Goal: Transaction & Acquisition: Book appointment/travel/reservation

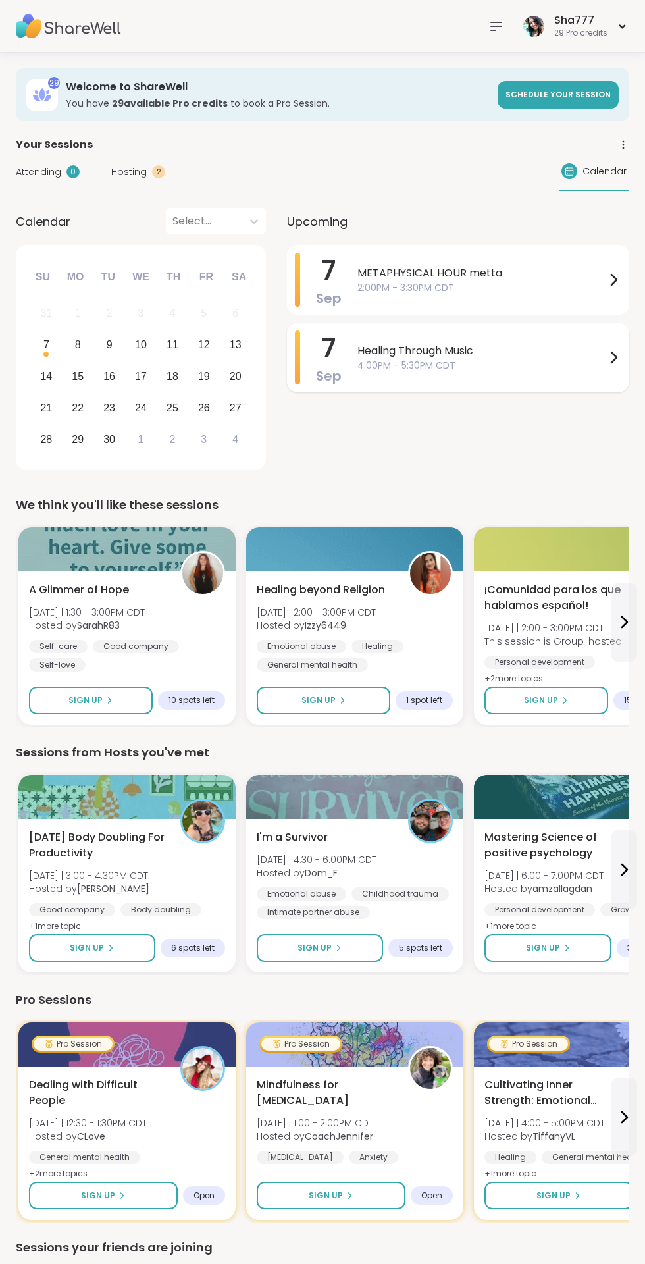
click at [487, 364] on span "4:00PM - 5:30PM CDT" at bounding box center [481, 366] width 248 height 14
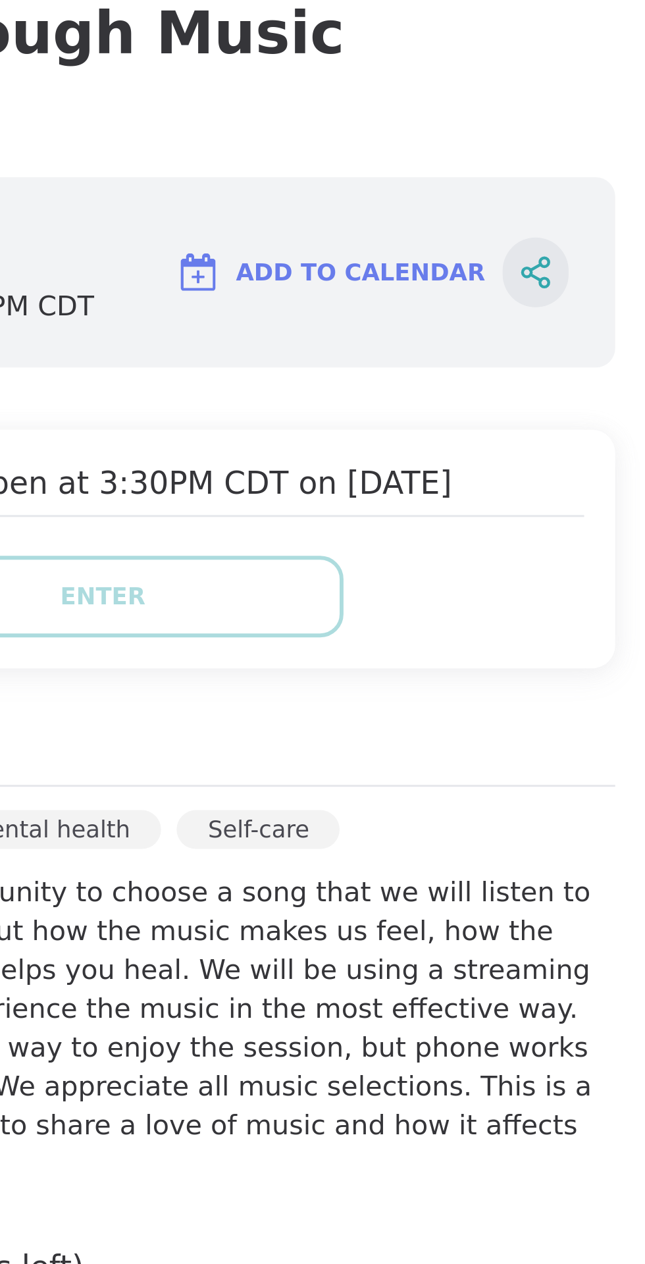
click at [609, 229] on icon at bounding box center [610, 227] width 3 height 3
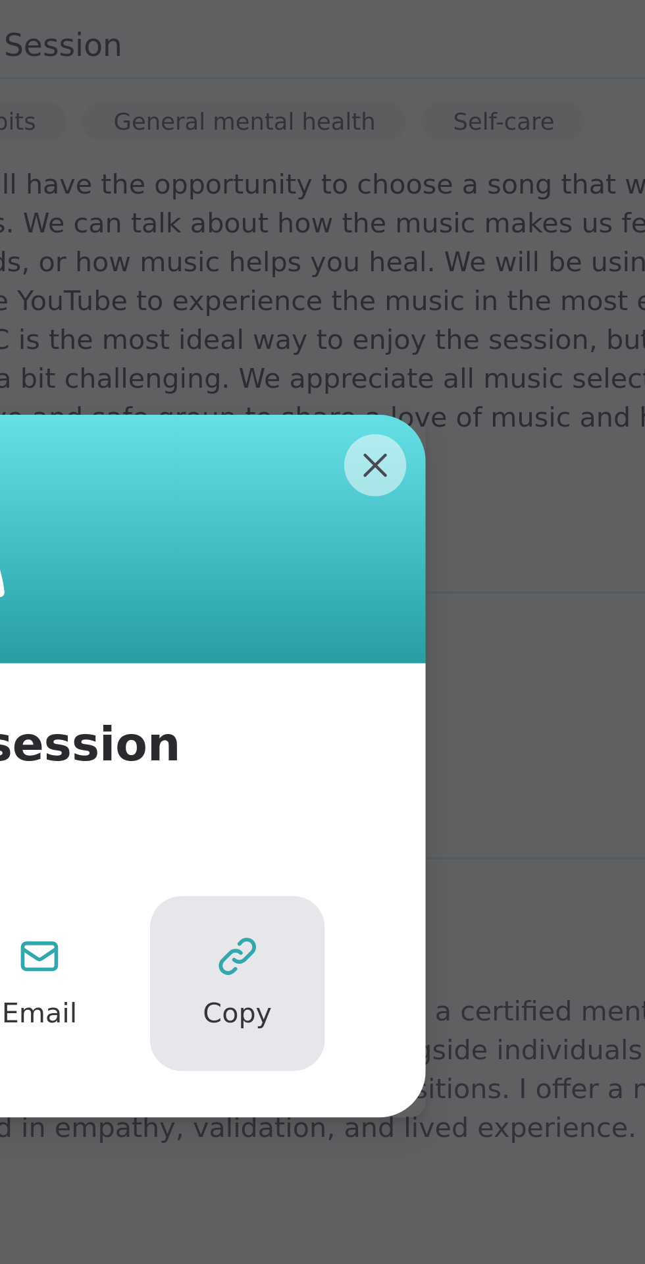
click at [420, 710] on span "Copy" at bounding box center [423, 716] width 24 height 13
click at [429, 704] on icon at bounding box center [423, 697] width 16 height 16
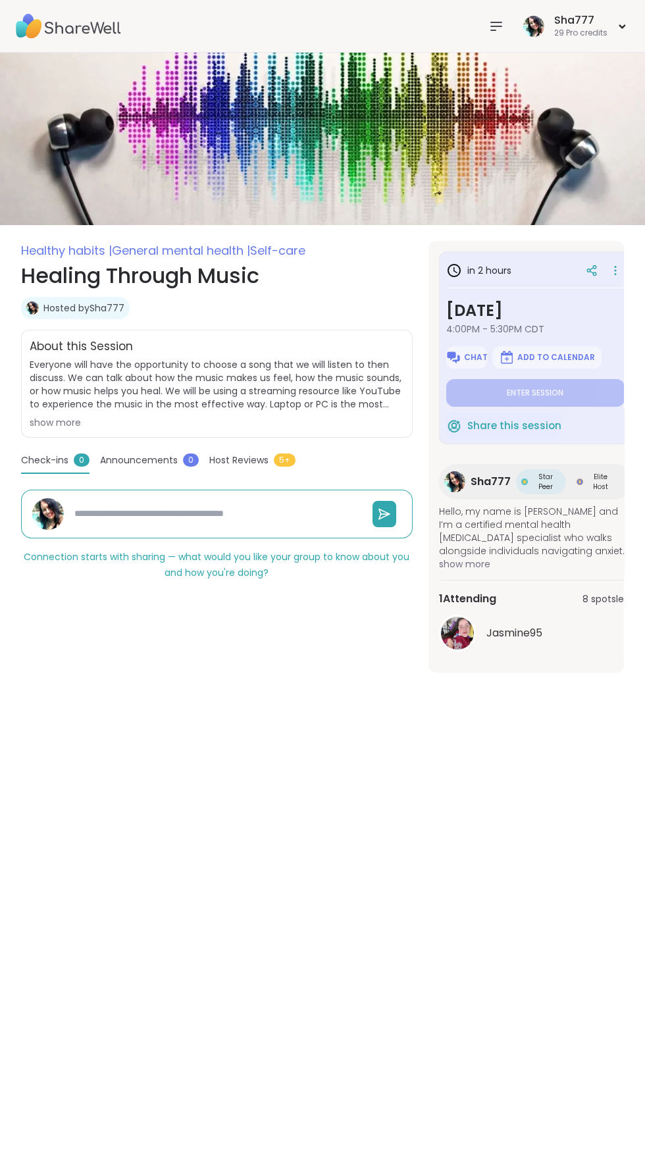
click at [242, 459] on span "Host Reviews" at bounding box center [238, 461] width 59 height 14
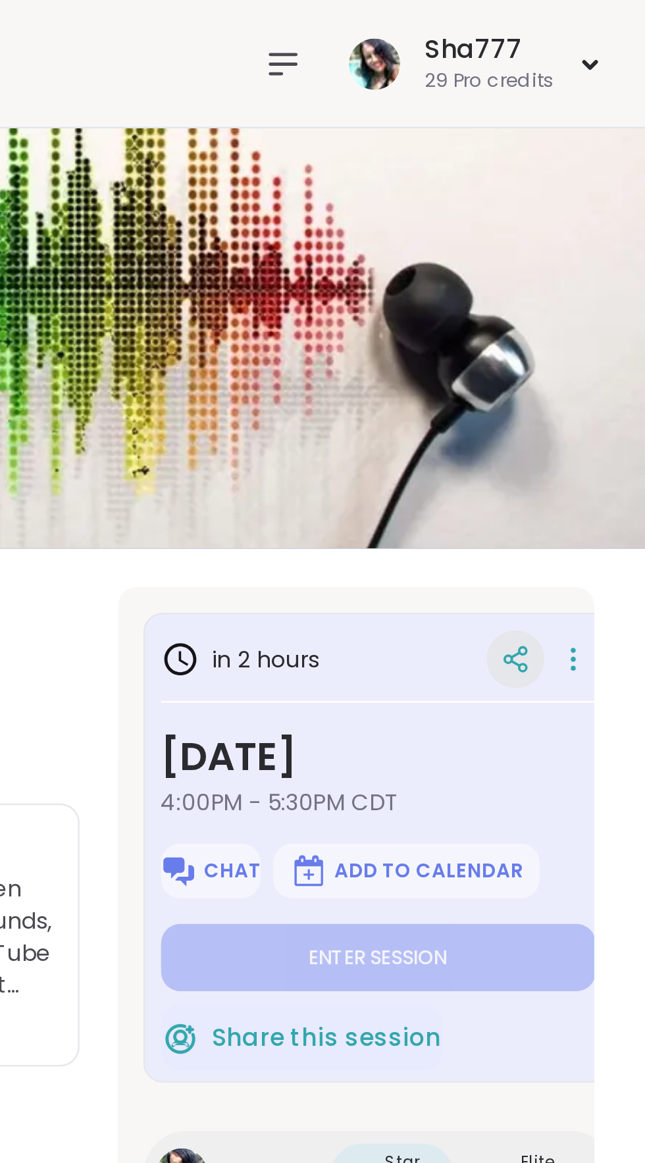
click at [594, 274] on icon at bounding box center [592, 271] width 12 height 12
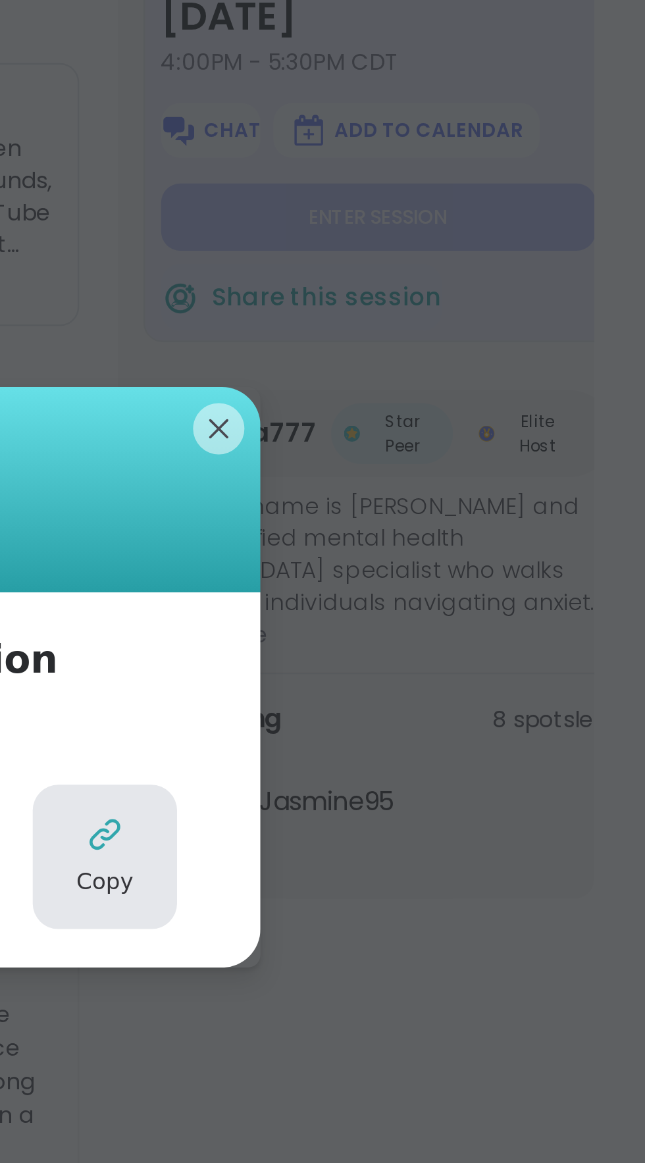
click at [425, 673] on span "Copy" at bounding box center [423, 666] width 24 height 13
